Goal: Information Seeking & Learning: Check status

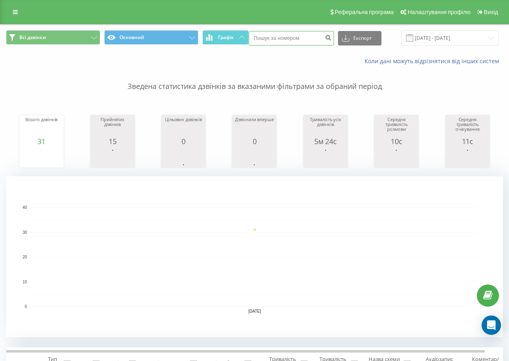
click at [272, 39] on input at bounding box center [291, 38] width 85 height 14
paste input "0675138700"
type input "0675138700"
click at [331, 39] on icon "submit" at bounding box center [328, 36] width 7 height 5
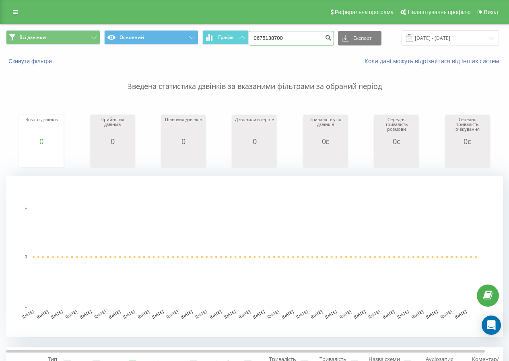
click at [304, 35] on input "0675138700" at bounding box center [291, 38] width 85 height 14
click at [301, 35] on input "0675138700" at bounding box center [291, 38] width 85 height 14
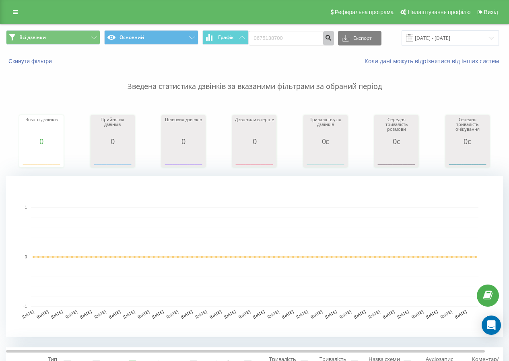
click at [327, 39] on button "submit" at bounding box center [328, 38] width 11 height 14
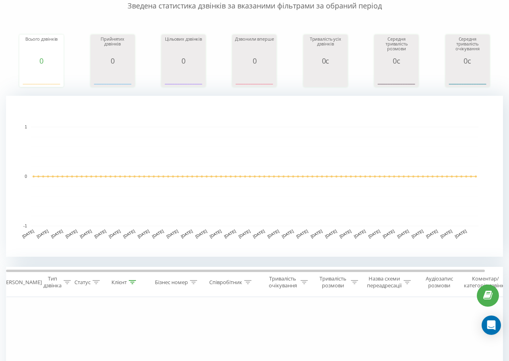
scroll to position [42, 0]
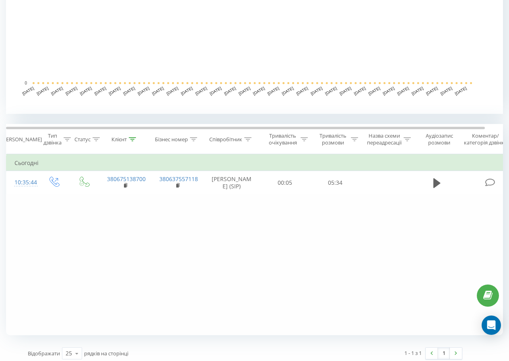
scroll to position [228, 0]
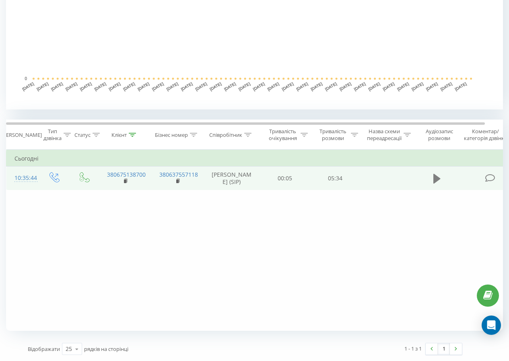
click at [438, 178] on icon at bounding box center [437, 179] width 7 height 10
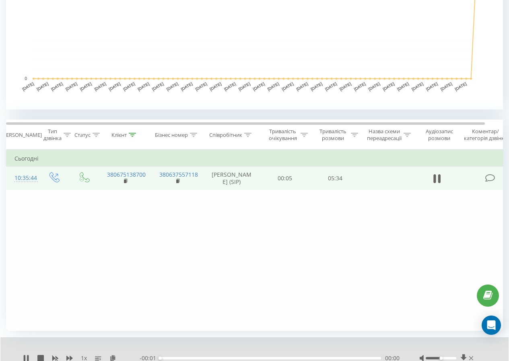
scroll to position [259, 0]
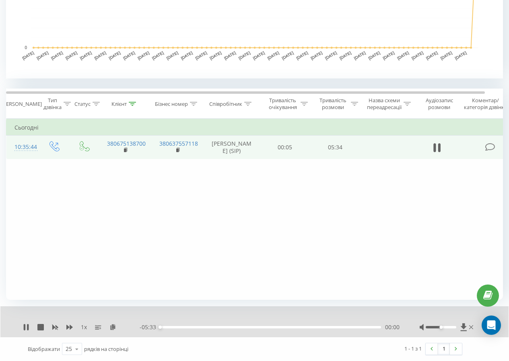
click at [24, 323] on div "1 x" at bounding box center [81, 327] width 117 height 8
click at [30, 329] on div "1 x" at bounding box center [81, 327] width 117 height 8
click at [27, 329] on icon at bounding box center [26, 327] width 6 height 6
click at [466, 329] on icon at bounding box center [464, 327] width 7 height 8
click at [463, 327] on icon at bounding box center [464, 327] width 6 height 8
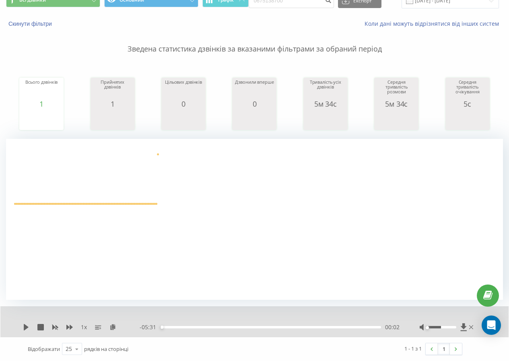
scroll to position [0, 0]
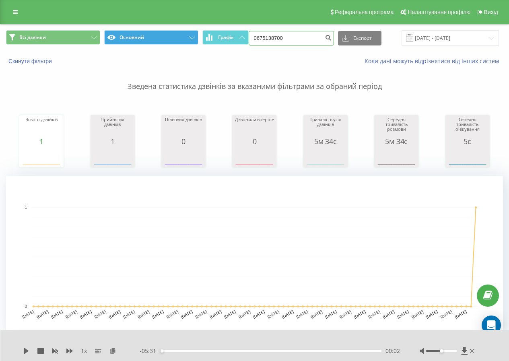
drag, startPoint x: 296, startPoint y: 37, endPoint x: 194, endPoint y: 40, distance: 101.9
click at [195, 40] on div "Всі дзвінки Основний Графік 0675138700 Експорт .csv .xls .xlsx 22.06.2025 - 22.…" at bounding box center [254, 38] width 497 height 16
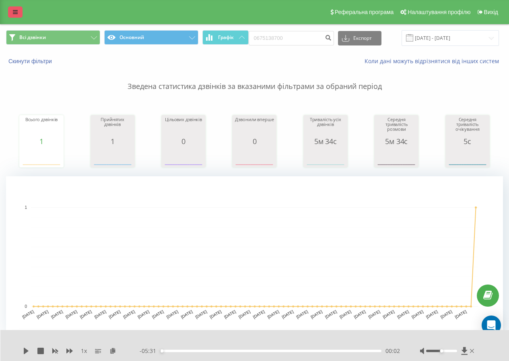
click at [17, 8] on link at bounding box center [15, 11] width 14 height 11
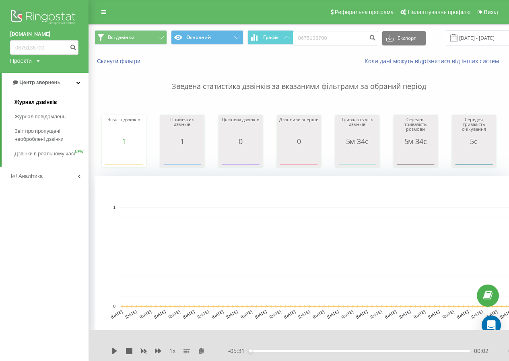
click at [35, 103] on span "Журнал дзвінків" at bounding box center [35, 102] width 43 height 8
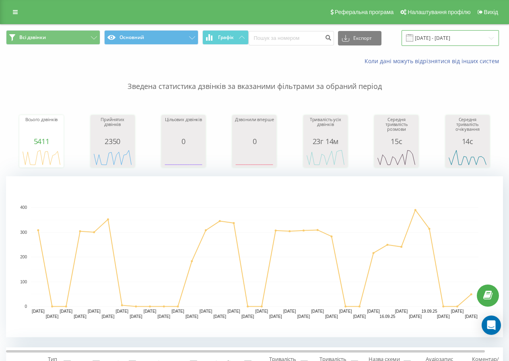
click at [453, 31] on input "[DATE] - [DATE]" at bounding box center [450, 38] width 97 height 16
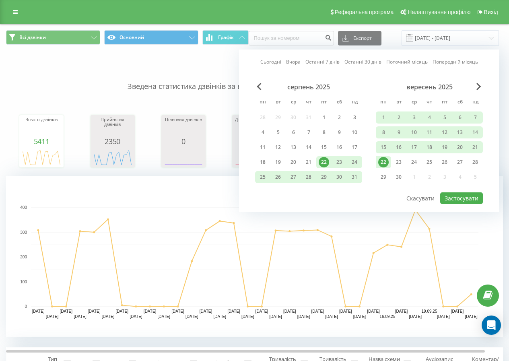
drag, startPoint x: 384, startPoint y: 163, endPoint x: 410, endPoint y: 176, distance: 28.8
click at [384, 163] on div "22" at bounding box center [384, 162] width 10 height 10
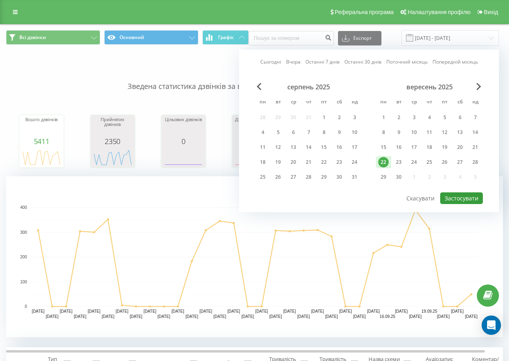
click at [455, 201] on button "Застосувати" at bounding box center [462, 198] width 43 height 12
type input "[DATE] - [DATE]"
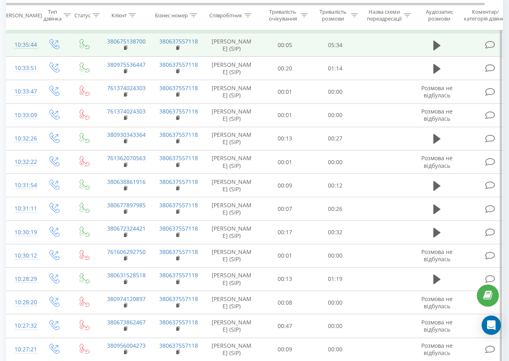
scroll to position [282, 0]
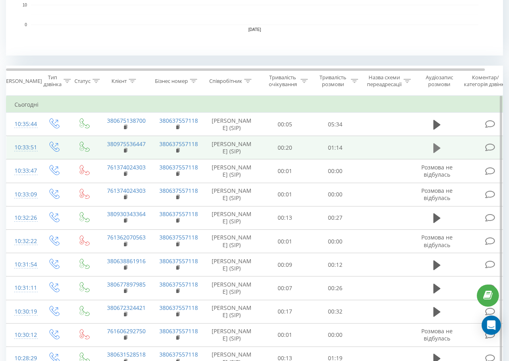
click at [434, 151] on icon at bounding box center [437, 148] width 7 height 11
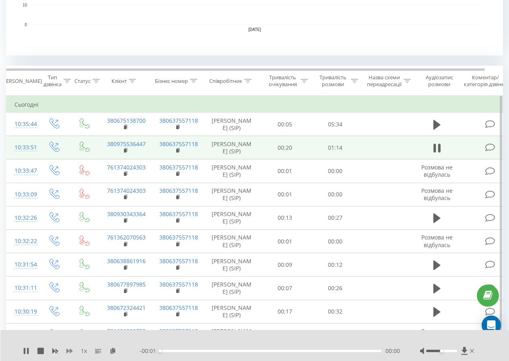
click at [71, 354] on icon at bounding box center [69, 351] width 6 height 6
click at [432, 351] on div at bounding box center [448, 351] width 56 height 8
click at [433, 351] on div at bounding box center [441, 351] width 31 height 2
click at [198, 355] on div "1.25 x - 01:11 00:03 00:03" at bounding box center [254, 345] width 509 height 31
click at [190, 351] on div "00:03" at bounding box center [270, 351] width 221 height 2
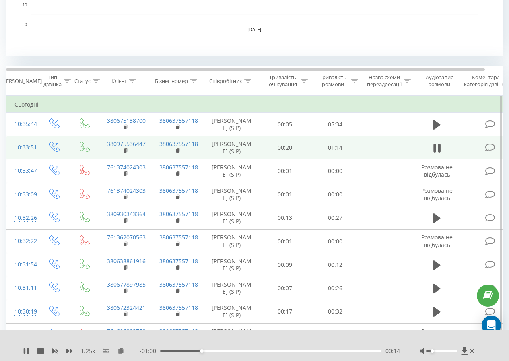
click at [228, 352] on div "00:14" at bounding box center [270, 351] width 221 height 2
click at [252, 350] on div "00:25" at bounding box center [270, 351] width 221 height 2
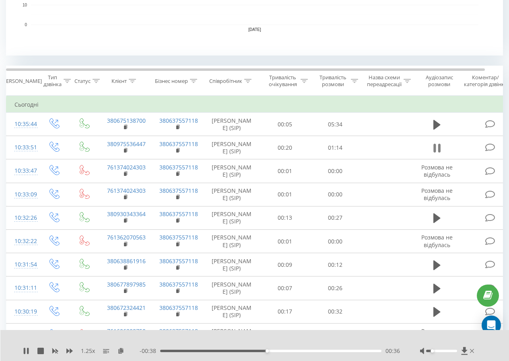
drag, startPoint x: 439, startPoint y: 139, endPoint x: 437, endPoint y: 151, distance: 11.5
click at [437, 148] on td at bounding box center [437, 147] width 48 height 23
click at [436, 151] on icon at bounding box center [437, 148] width 7 height 11
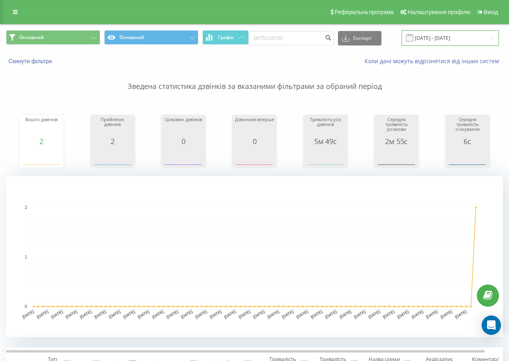
click at [434, 37] on input "22.06.2025 - 22.09.2025" at bounding box center [450, 38] width 97 height 16
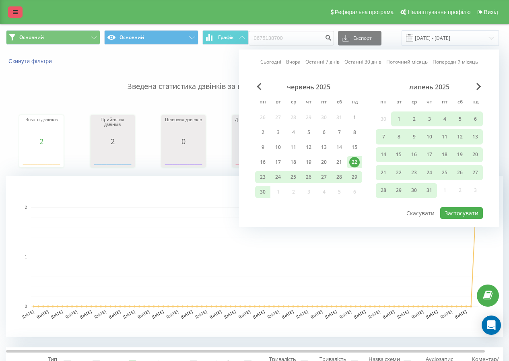
click at [10, 10] on link at bounding box center [15, 11] width 14 height 11
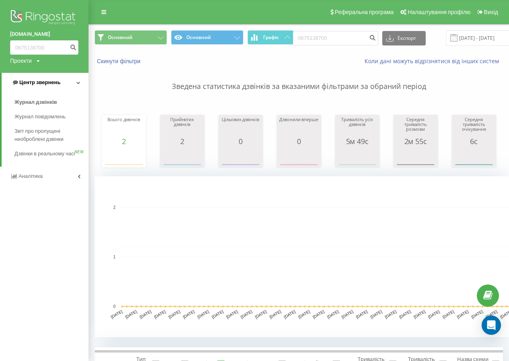
click at [21, 83] on span "Центр звернень" at bounding box center [39, 82] width 41 height 6
